Goal: Check status

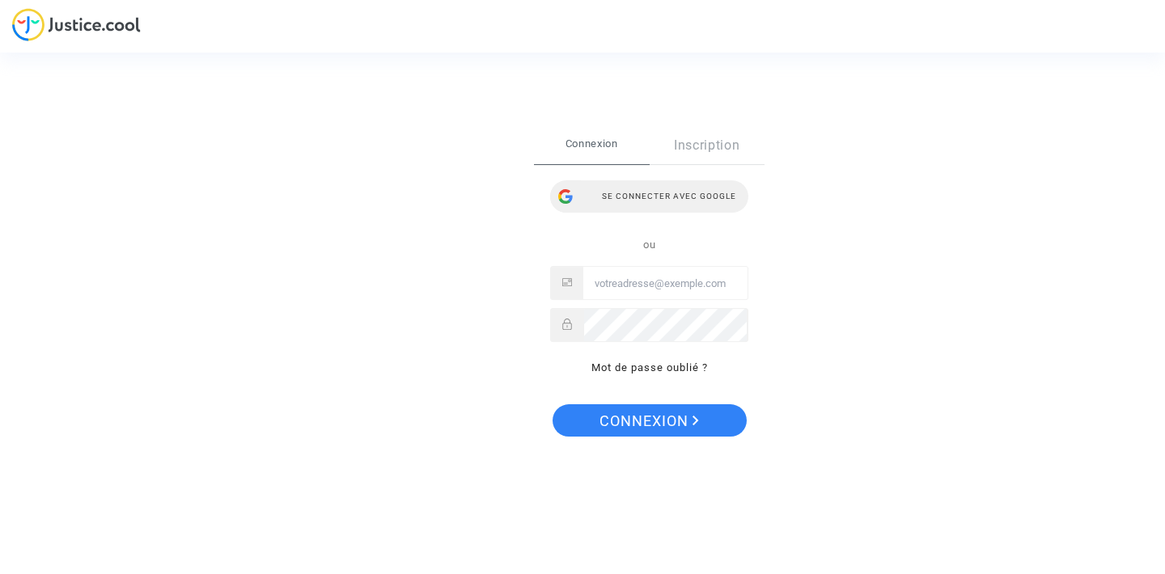
click at [634, 195] on div "Se connecter avec Google" at bounding box center [649, 196] width 198 height 32
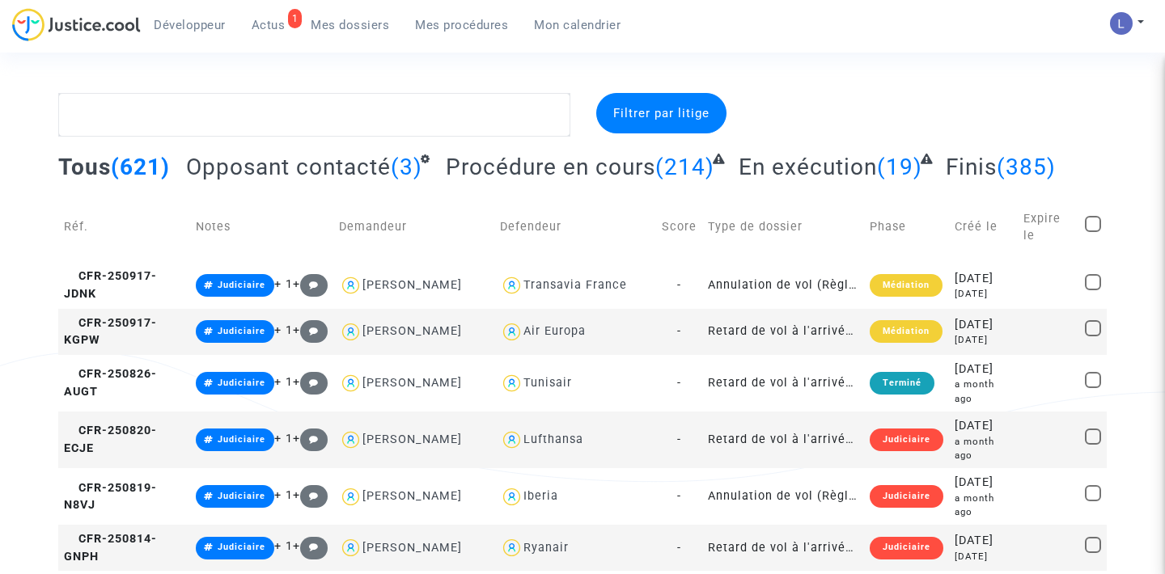
click at [273, 24] on span "Actus" at bounding box center [269, 25] width 34 height 15
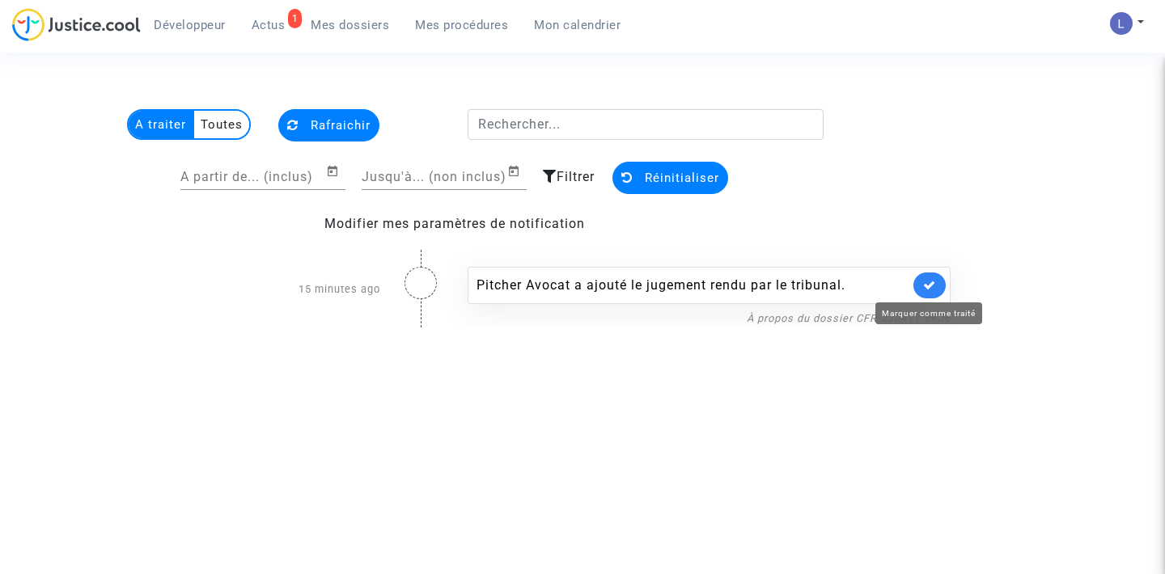
click at [933, 288] on icon at bounding box center [929, 285] width 13 height 12
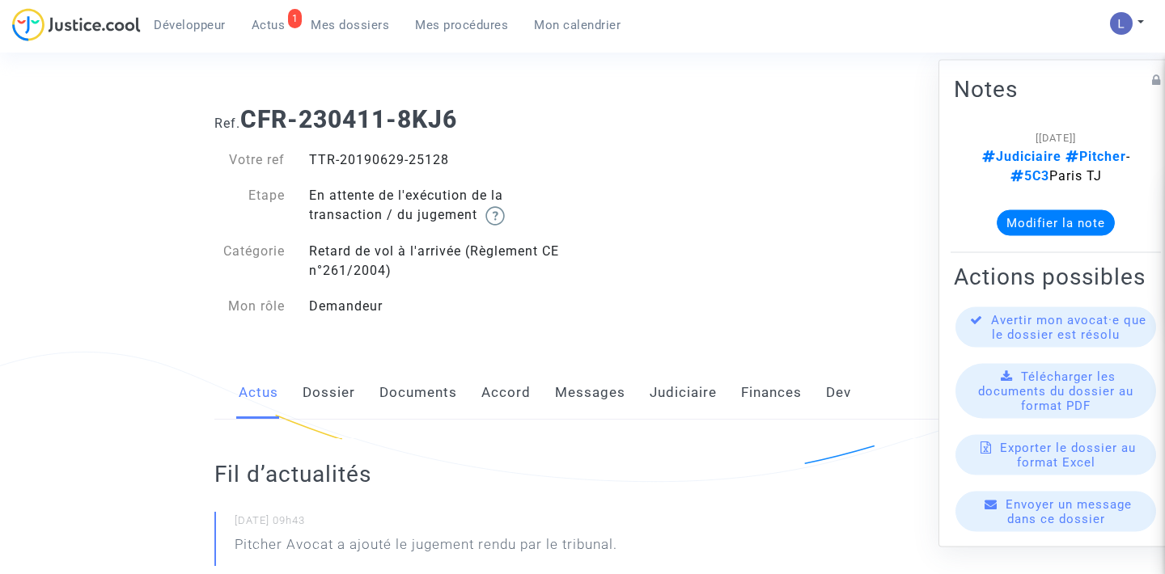
click at [681, 404] on link "Judiciaire" at bounding box center [682, 392] width 67 height 53
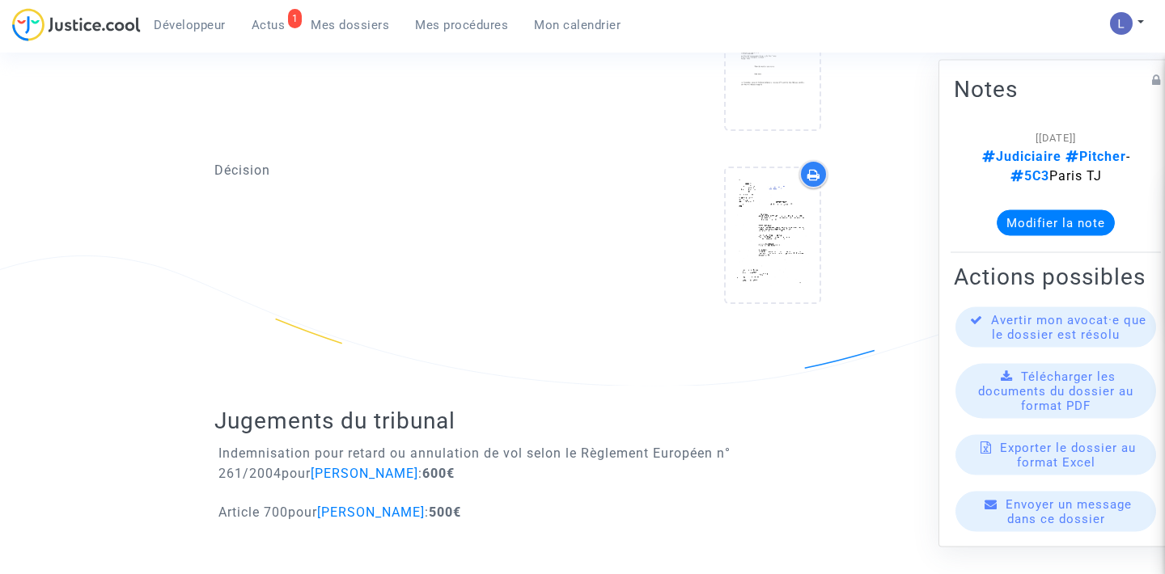
scroll to position [745, 0]
